Goal: Information Seeking & Learning: Find specific fact

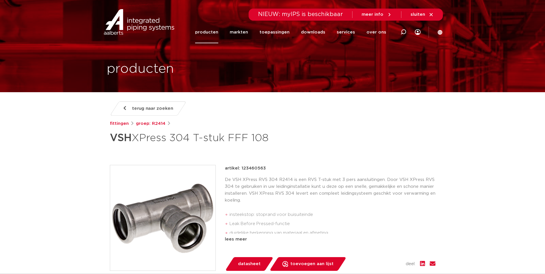
click at [211, 33] on link "producten" at bounding box center [206, 32] width 23 height 22
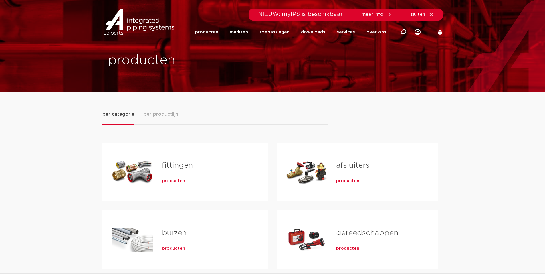
click at [120, 172] on div "Tabs. Open items met enter of spatie, sluit af met escape en navigeer met de pi…" at bounding box center [132, 172] width 41 height 40
click at [171, 180] on span "producten" at bounding box center [173, 181] width 23 height 6
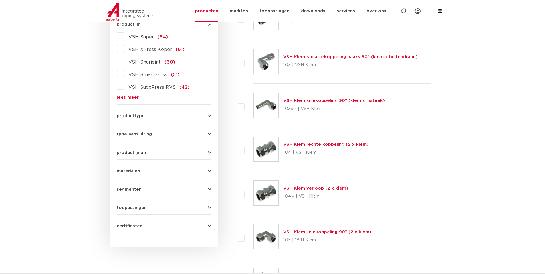
scroll to position [143, 0]
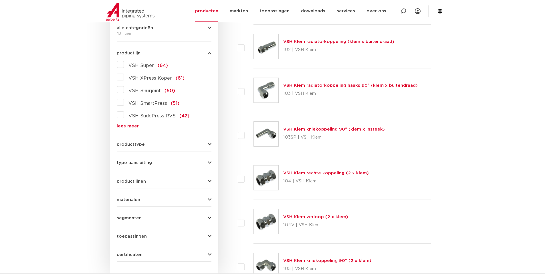
click at [124, 64] on label "VSH Super (64)" at bounding box center [146, 64] width 44 height 9
click at [0, 0] on input "VSH Super (64)" at bounding box center [0, 0] width 0 height 0
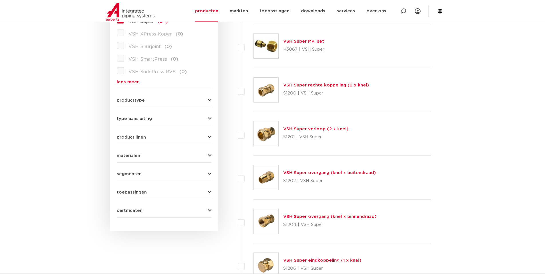
scroll to position [200, 0]
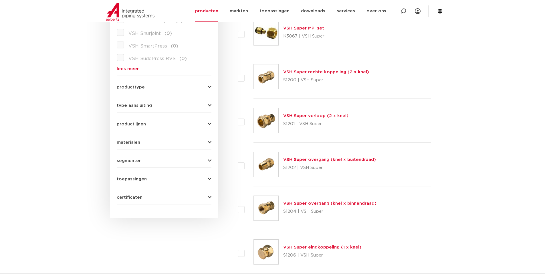
click at [322, 73] on link "VSH Super rechte koppeling (2 x knel)" at bounding box center [326, 72] width 86 height 4
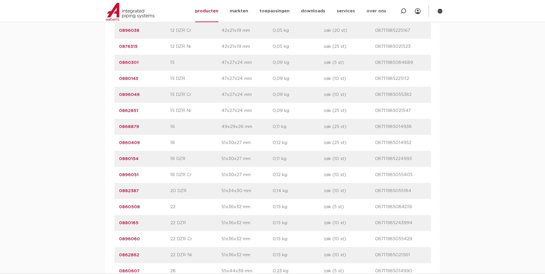
scroll to position [601, 0]
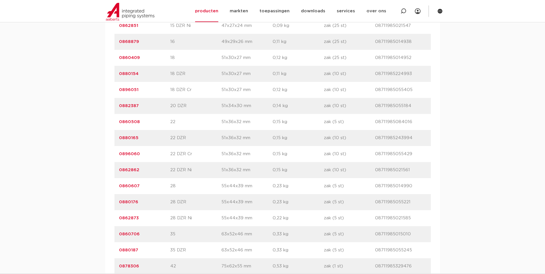
click at [133, 139] on link "0880165" at bounding box center [128, 138] width 19 height 4
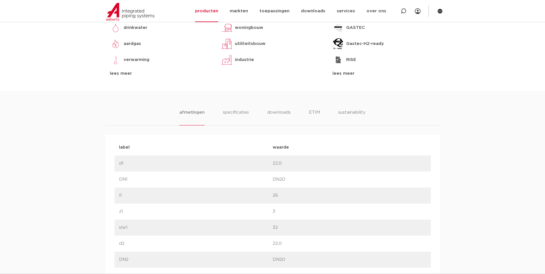
scroll to position [258, 0]
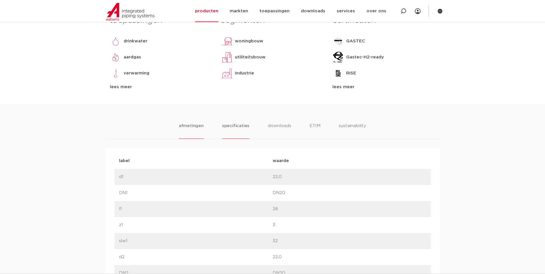
click at [241, 125] on li "specificaties" at bounding box center [235, 131] width 27 height 16
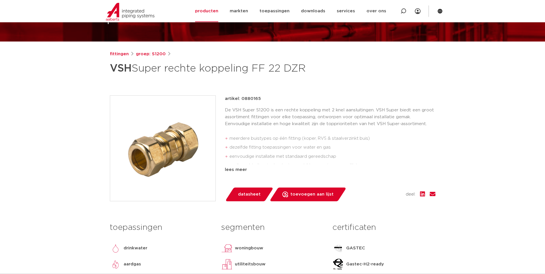
scroll to position [29, 0]
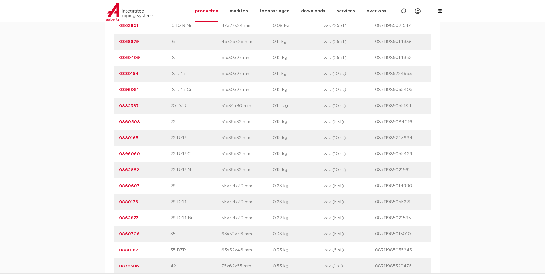
click at [136, 121] on link "0860508" at bounding box center [129, 122] width 21 height 4
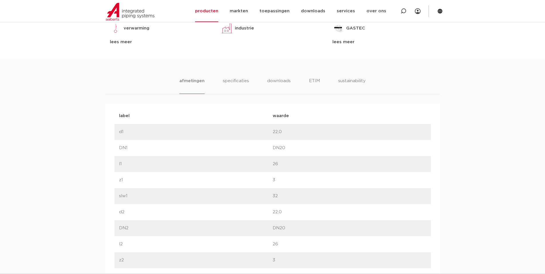
scroll to position [315, 0]
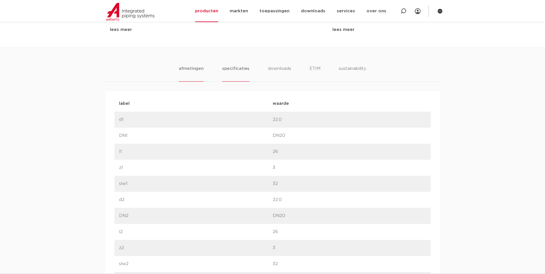
click at [232, 66] on li "specificaties" at bounding box center [235, 73] width 27 height 16
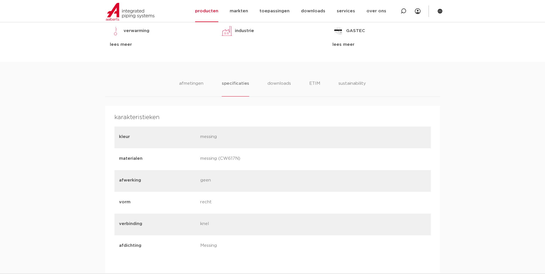
scroll to position [200, 0]
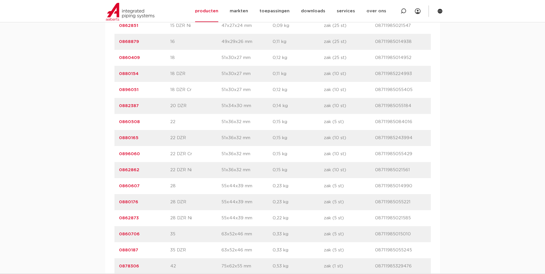
drag, startPoint x: 116, startPoint y: 123, endPoint x: 414, endPoint y: 119, distance: 298.0
click at [418, 120] on div "artikelnummer 0860508 afmeting 22 afmetingen 51x36x32 mm gewicht 0,15 kg verpak…" at bounding box center [273, 122] width 317 height 16
copy div "0860508 afmeting 22 afmetingen 51x36x32 mm gewicht 0,15 kg verpakking zak (5 st…"
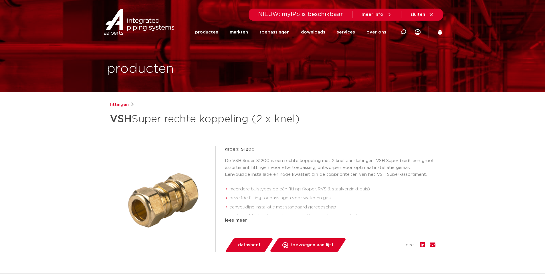
drag, startPoint x: 110, startPoint y: 120, endPoint x: 301, endPoint y: 124, distance: 190.7
click at [304, 125] on h1 "VSH Super rechte koppeling (2 x knel)" at bounding box center [217, 118] width 215 height 17
copy h1 "VSH Super rechte koppeling (2 x knel)"
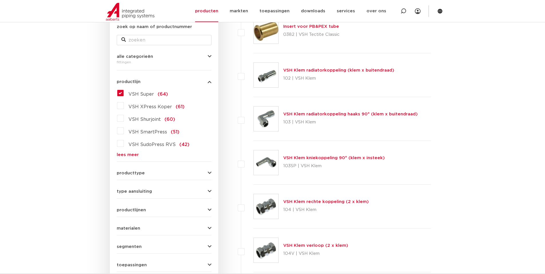
click at [124, 93] on label "VSH Super (64)" at bounding box center [146, 92] width 44 height 9
click at [0, 0] on input "VSH Super (64)" at bounding box center [0, 0] width 0 height 0
click at [124, 93] on label "VSH Super (64)" at bounding box center [146, 92] width 44 height 9
click at [0, 0] on input "VSH Super (64)" at bounding box center [0, 0] width 0 height 0
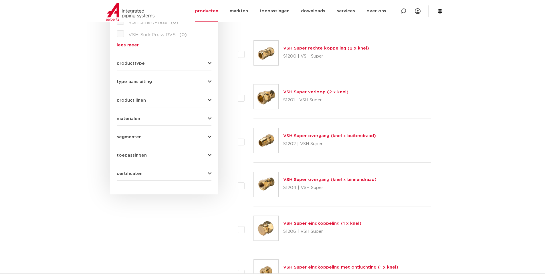
scroll to position [229, 0]
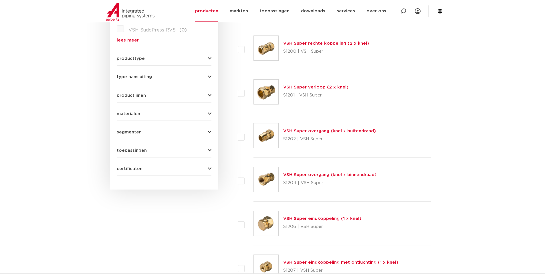
click at [294, 129] on link "VSH Super overgang (knel x buitendraad)" at bounding box center [329, 131] width 93 height 4
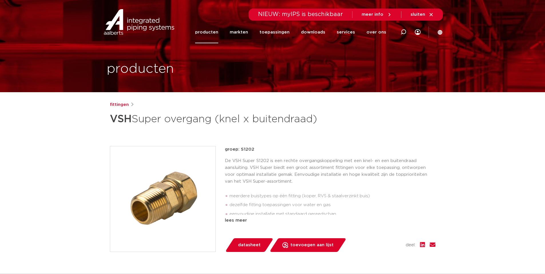
click at [176, 119] on h1 "VSH Super overgang (knel x buitendraad)" at bounding box center [217, 118] width 215 height 17
drag, startPoint x: 169, startPoint y: 120, endPoint x: 321, endPoint y: 120, distance: 152.3
click at [321, 120] on h1 "VSH Super overgang (knel x buitendraad)" at bounding box center [217, 118] width 215 height 17
copy h1 "overgang (knel x buitendraad)"
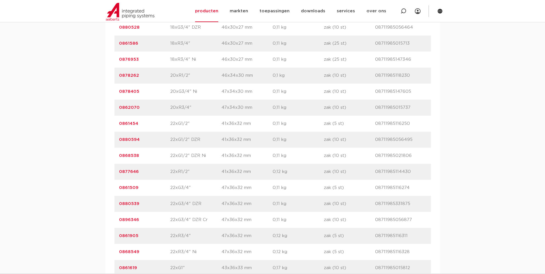
scroll to position [1088, 0]
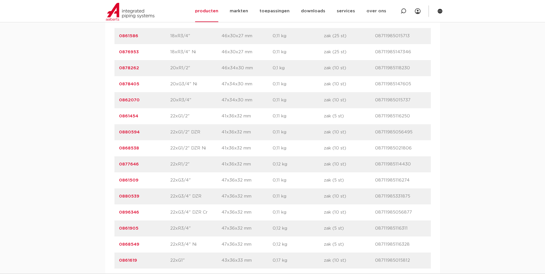
click at [131, 116] on link "0861454" at bounding box center [128, 116] width 19 height 4
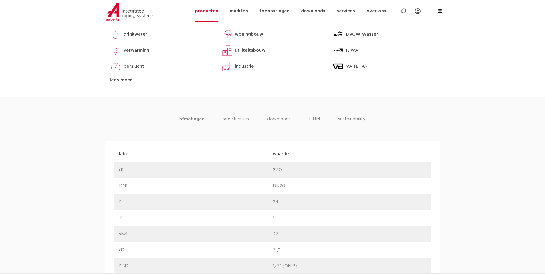
scroll to position [258, 0]
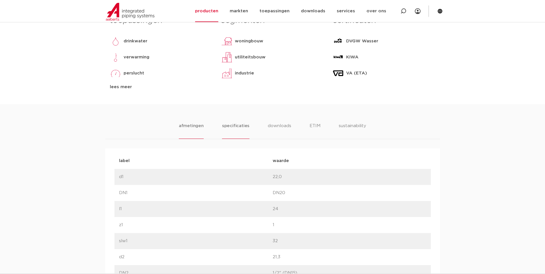
click at [242, 126] on li "specificaties" at bounding box center [235, 131] width 27 height 16
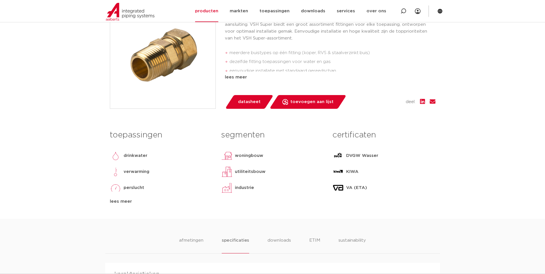
scroll to position [0, 0]
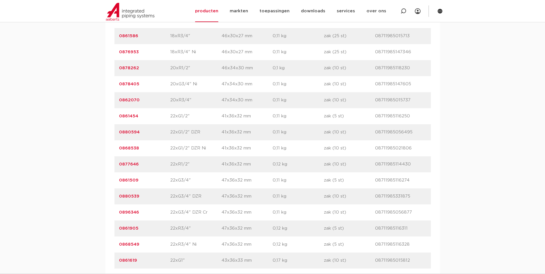
drag, startPoint x: 114, startPoint y: 115, endPoint x: 410, endPoint y: 117, distance: 296.6
copy div "0861454 afmeting 22xG1/2" afmetingen 41x36x32 mm gewicht 0,11 kg verpakking zak…"
click at [125, 118] on link "0861454" at bounding box center [128, 116] width 19 height 4
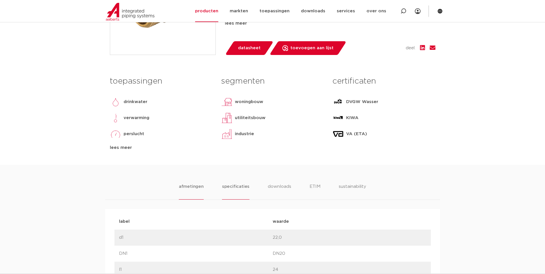
scroll to position [200, 0]
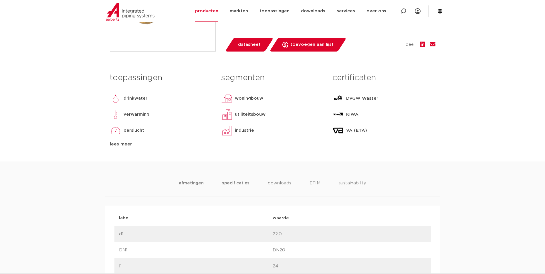
click at [241, 185] on li "specificaties" at bounding box center [235, 188] width 27 height 16
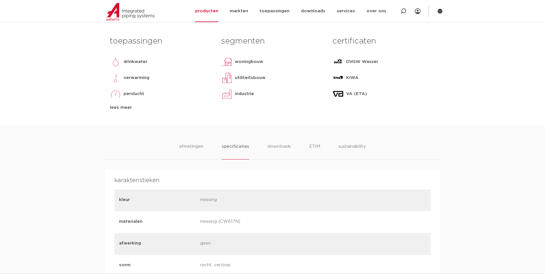
scroll to position [172, 0]
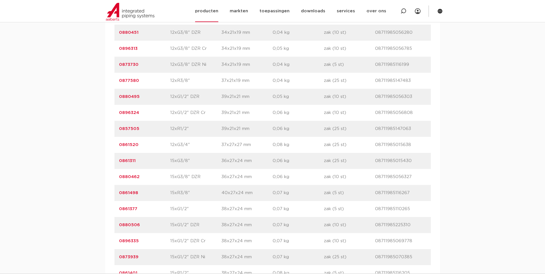
scroll to position [601, 0]
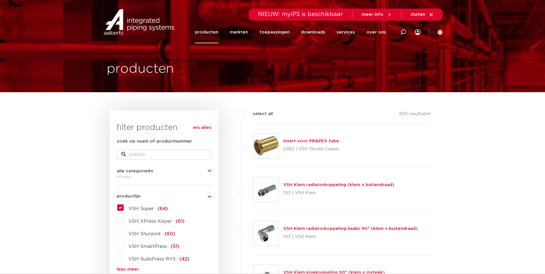
click at [124, 208] on label "VSH Super (64)" at bounding box center [146, 207] width 44 height 9
click at [0, 0] on input "VSH Super (64)" at bounding box center [0, 0] width 0 height 0
click at [124, 208] on label "VSH Super (64)" at bounding box center [146, 207] width 44 height 9
click at [0, 0] on input "VSH Super (64)" at bounding box center [0, 0] width 0 height 0
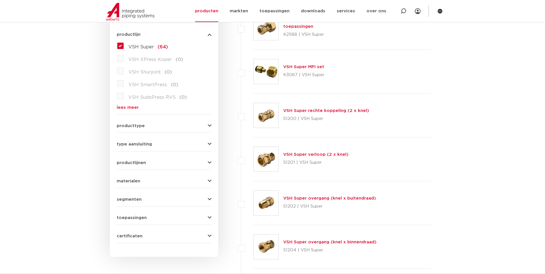
scroll to position [172, 0]
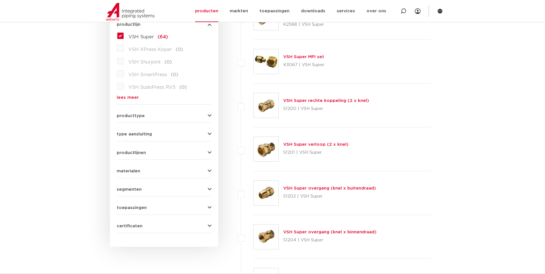
click at [294, 232] on link "VSH Super overgang (knel x binnendraad)" at bounding box center [329, 232] width 93 height 4
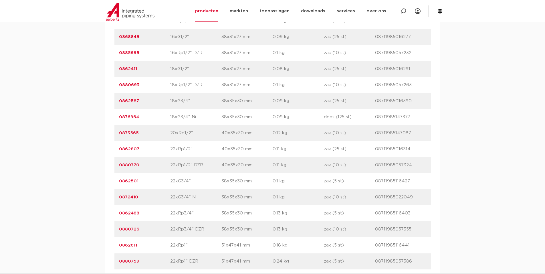
scroll to position [773, 0]
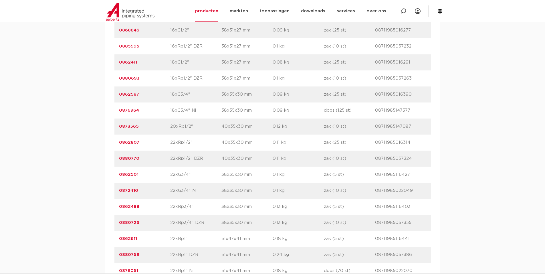
click at [133, 143] on link "0862807" at bounding box center [129, 142] width 20 height 4
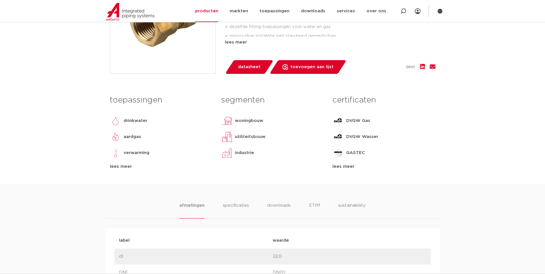
scroll to position [200, 0]
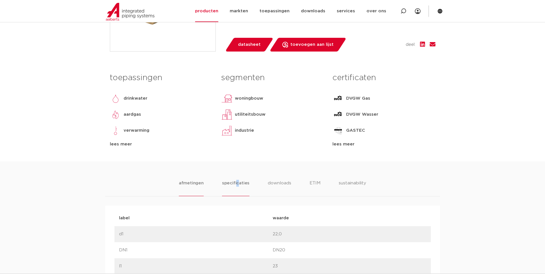
click at [236, 181] on li "specificaties" at bounding box center [235, 188] width 27 height 16
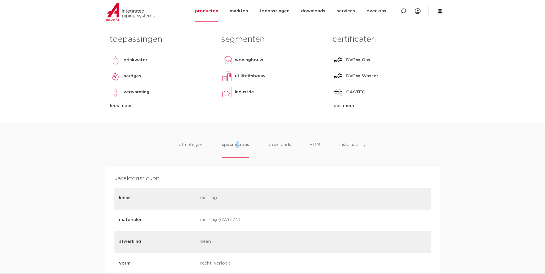
scroll to position [172, 0]
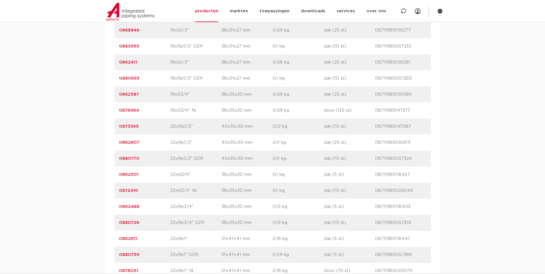
drag, startPoint x: 116, startPoint y: 141, endPoint x: 415, endPoint y: 145, distance: 298.3
click at [415, 145] on div "artikelnummer 0862807 afmeting 22xRp1/2" afmetingen 40x35x30 mm gewicht 0,11 kg…" at bounding box center [273, 143] width 317 height 16
copy div "0862807 afmeting 22xRp1/2" afmetingen 40x35x30 mm gewicht 0,11 kg verpakking za…"
click at [131, 175] on link "0862501" at bounding box center [128, 174] width 19 height 4
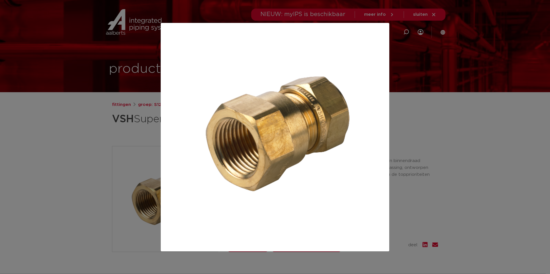
click at [446, 76] on div at bounding box center [275, 137] width 550 height 274
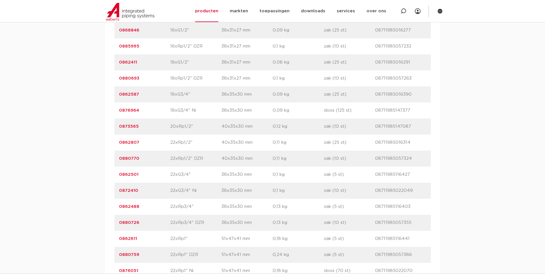
scroll to position [773, 0]
click at [134, 158] on link "0880770" at bounding box center [129, 158] width 20 height 4
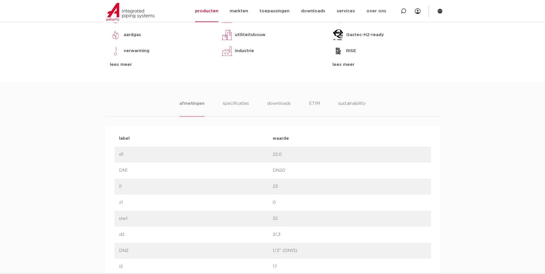
scroll to position [286, 0]
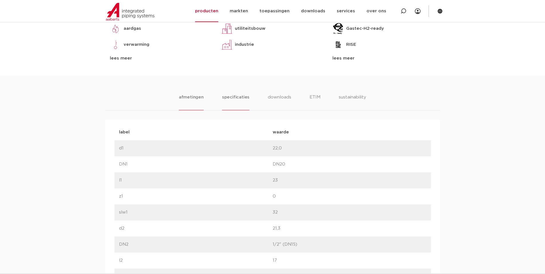
click at [239, 98] on li "specificaties" at bounding box center [235, 102] width 27 height 16
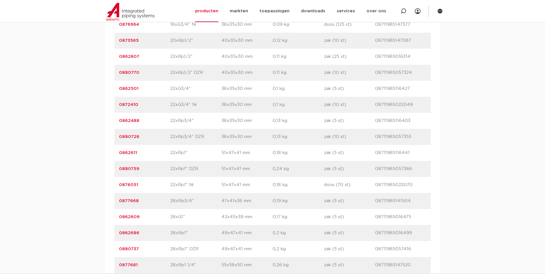
scroll to position [830, 0]
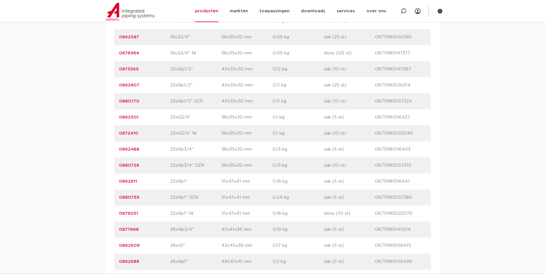
drag, startPoint x: 116, startPoint y: 100, endPoint x: 414, endPoint y: 98, distance: 297.7
click at [425, 99] on div "artikelnummer 0880770 afmeting 22xRp1/2" DZR afmetingen 40x35x30 mm gewicht 0,1…" at bounding box center [273, 101] width 317 height 16
copy div "0880770 afmeting 22xRp1/2" DZR afmetingen 40x35x30 mm gewicht 0,11 kg verpakkin…"
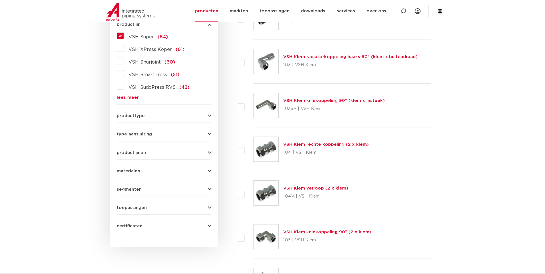
scroll to position [172, 0]
click at [124, 34] on label "VSH Super (64)" at bounding box center [146, 35] width 44 height 9
click at [0, 0] on input "VSH Super (64)" at bounding box center [0, 0] width 0 height 0
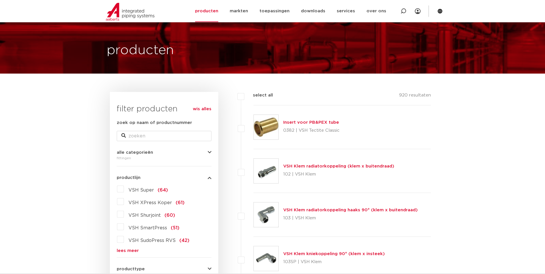
scroll to position [29, 0]
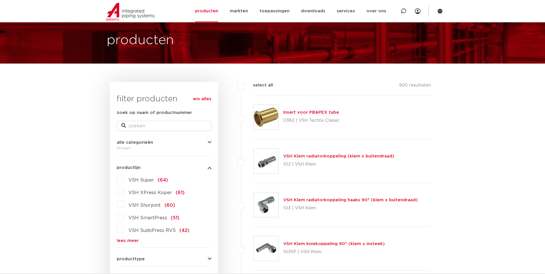
click at [124, 180] on label "VSH Super (64)" at bounding box center [146, 178] width 44 height 9
click at [0, 0] on input "VSH Super (64)" at bounding box center [0, 0] width 0 height 0
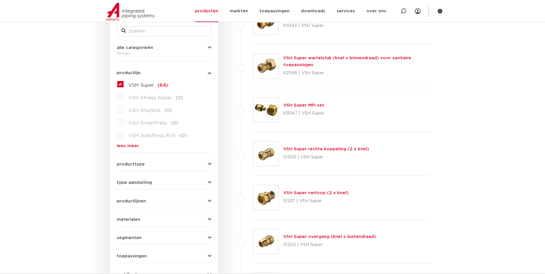
scroll to position [143, 0]
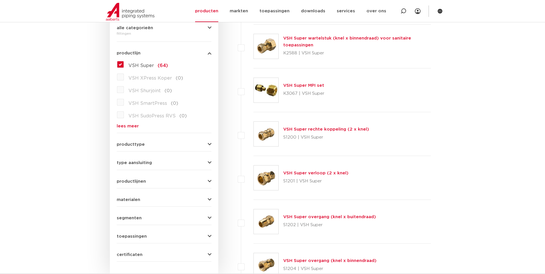
click at [291, 128] on link "VSH Super rechte koppeling (2 x knel)" at bounding box center [326, 129] width 86 height 4
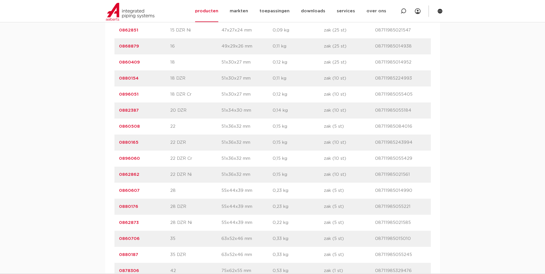
scroll to position [601, 0]
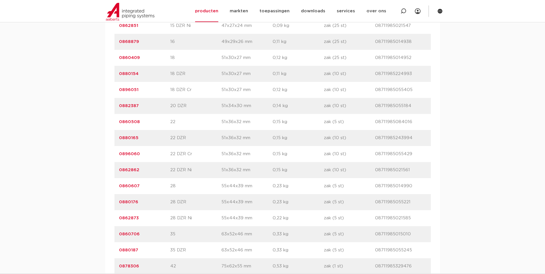
drag, startPoint x: 116, startPoint y: 138, endPoint x: 410, endPoint y: 138, distance: 293.7
click at [410, 138] on div "artikelnummer 0880165 afmeting 22 DZR afmetingen 51x36x32 mm gewicht 0,15 kg ve…" at bounding box center [273, 138] width 317 height 16
click at [116, 139] on div "artikelnummer 0880165 afmeting 22 DZR afmetingen 51x36x32 mm gewicht 0,15 kg ve…" at bounding box center [273, 138] width 317 height 16
drag, startPoint x: 115, startPoint y: 136, endPoint x: 408, endPoint y: 138, distance: 292.9
click at [413, 133] on div "artikelnummer 0880165 afmeting 22 DZR afmetingen 51x36x32 mm gewicht 0,15 kg ve…" at bounding box center [273, 138] width 317 height 16
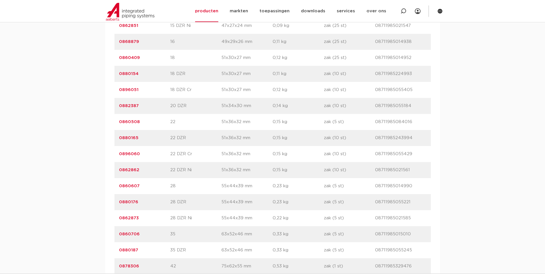
copy div "0880165 afmeting 22 DZR afmetingen 51x36x32 mm gewicht 0,15 kg verpakking zak (…"
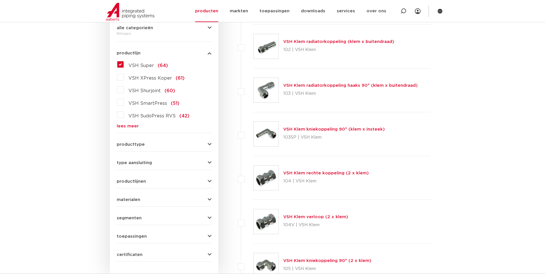
click at [124, 63] on label "VSH Super (64)" at bounding box center [146, 64] width 44 height 9
click at [0, 0] on input "VSH Super (64)" at bounding box center [0, 0] width 0 height 0
click at [124, 63] on label "VSH Super (64)" at bounding box center [146, 64] width 44 height 9
click at [0, 0] on input "VSH Super (64)" at bounding box center [0, 0] width 0 height 0
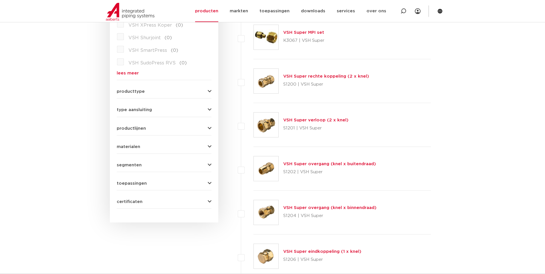
scroll to position [200, 0]
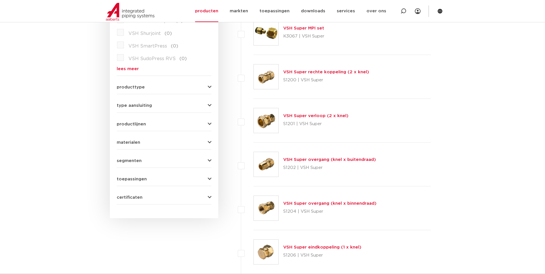
click at [293, 159] on link "VSH Super overgang (knel x buitendraad)" at bounding box center [329, 159] width 93 height 4
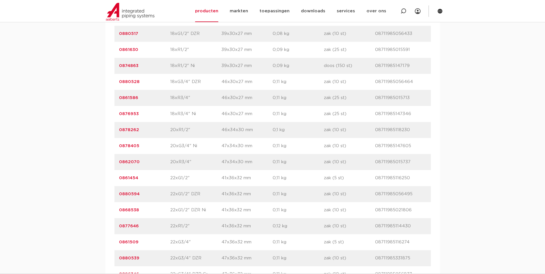
scroll to position [1059, 0]
drag, startPoint x: 117, startPoint y: 159, endPoint x: 407, endPoint y: 158, distance: 290.3
click at [411, 157] on div "artikelnummer 0880594 afmeting 22xG1/2" DZR [GEOGRAPHIC_DATA] 41x36x32 mm gewic…" at bounding box center [273, 161] width 317 height 16
copy div "0880594 afmeting 22xG1/2" DZR afmetingen 41x36x32 mm gewicht 0,11 kg verpakking…"
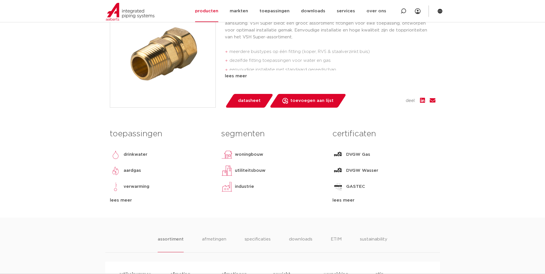
scroll to position [57, 0]
